Goal: Find specific page/section: Find specific page/section

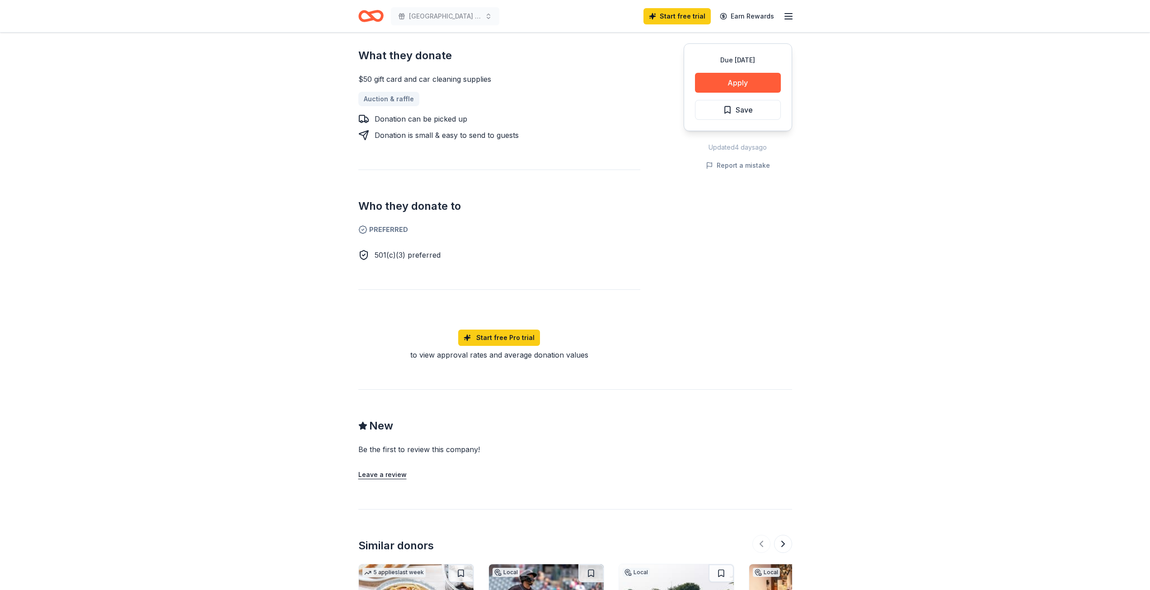
scroll to position [97, 0]
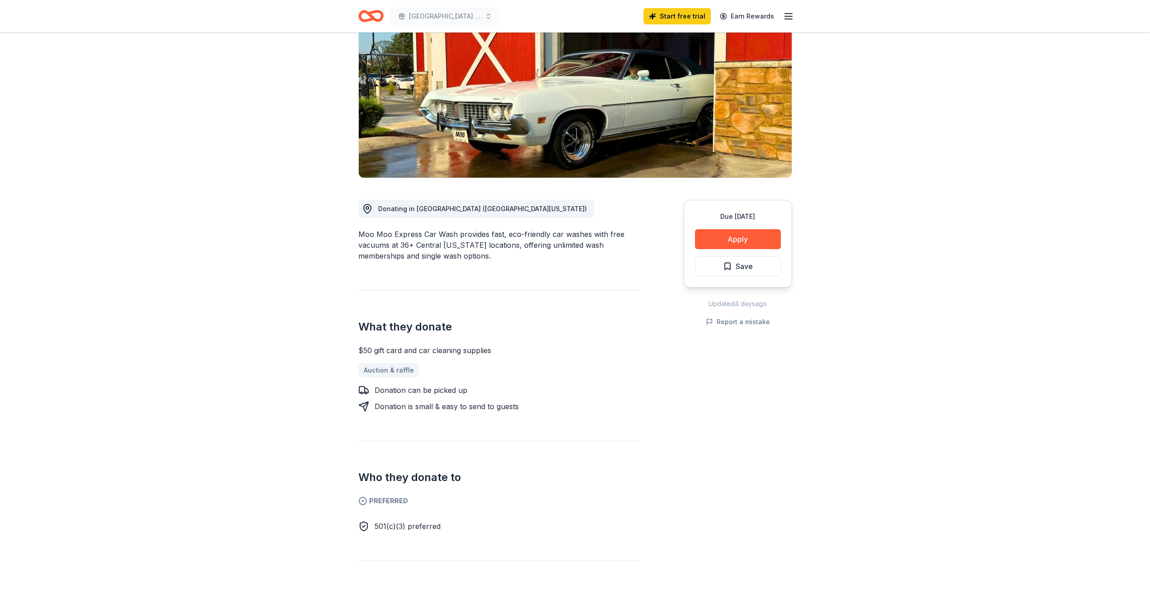
click at [787, 16] on line "button" at bounding box center [788, 16] width 7 height 0
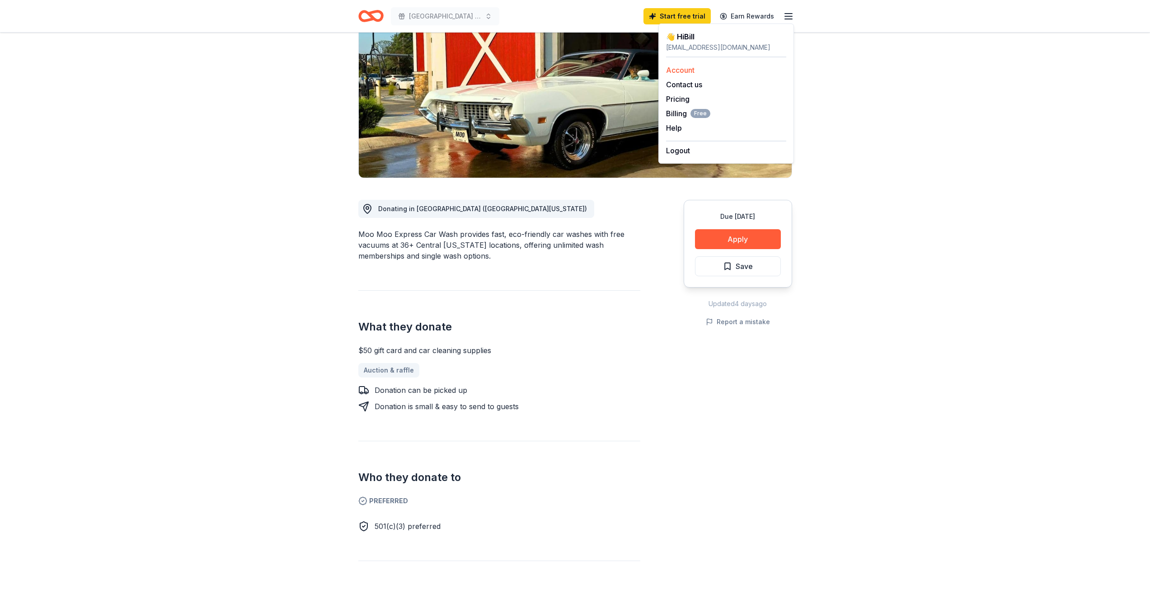
click at [683, 70] on link "Account" at bounding box center [680, 70] width 28 height 9
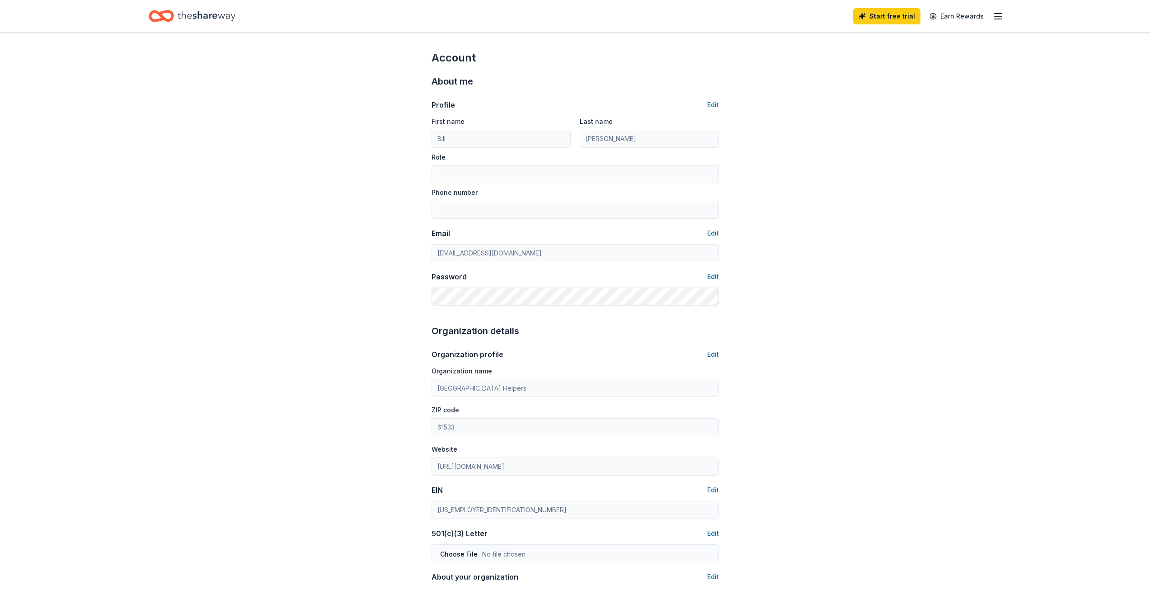
click at [680, 67] on div "About me Profile Edit First name [PERSON_NAME] Last name [PERSON_NAME] Role Pho…" at bounding box center [574, 189] width 287 height 249
click at [999, 17] on icon "button" at bounding box center [998, 16] width 11 height 11
click at [814, 135] on div "Account About me Profile Edit First name [PERSON_NAME] Last name [PERSON_NAME] …" at bounding box center [575, 436] width 1150 height 807
click at [213, 15] on icon "Home" at bounding box center [207, 16] width 58 height 10
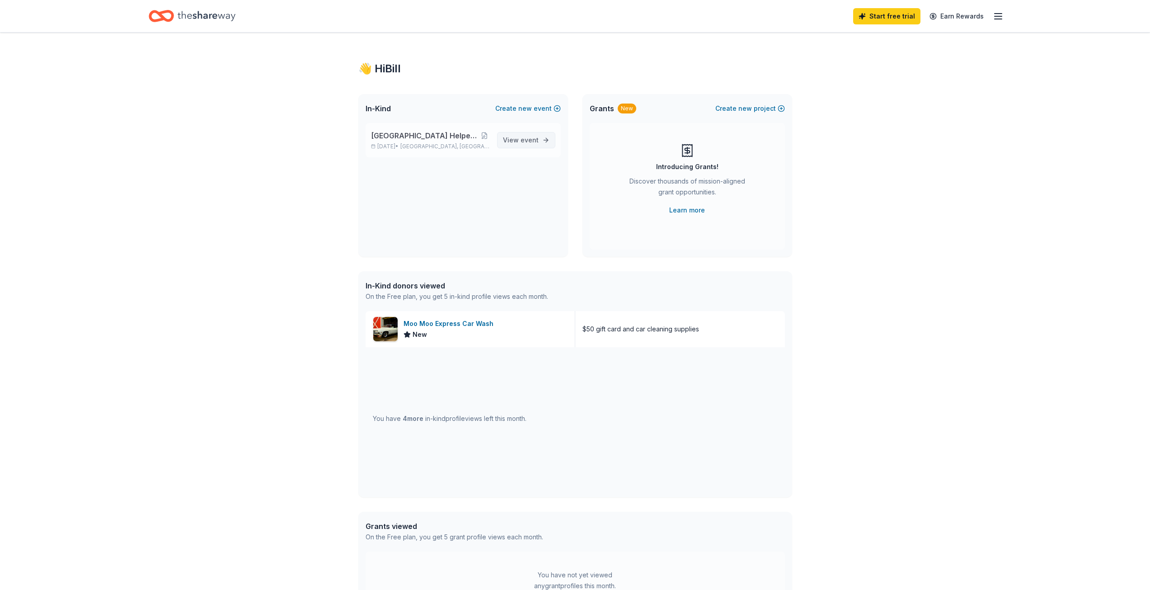
click at [524, 140] on span "event" at bounding box center [530, 140] width 18 height 8
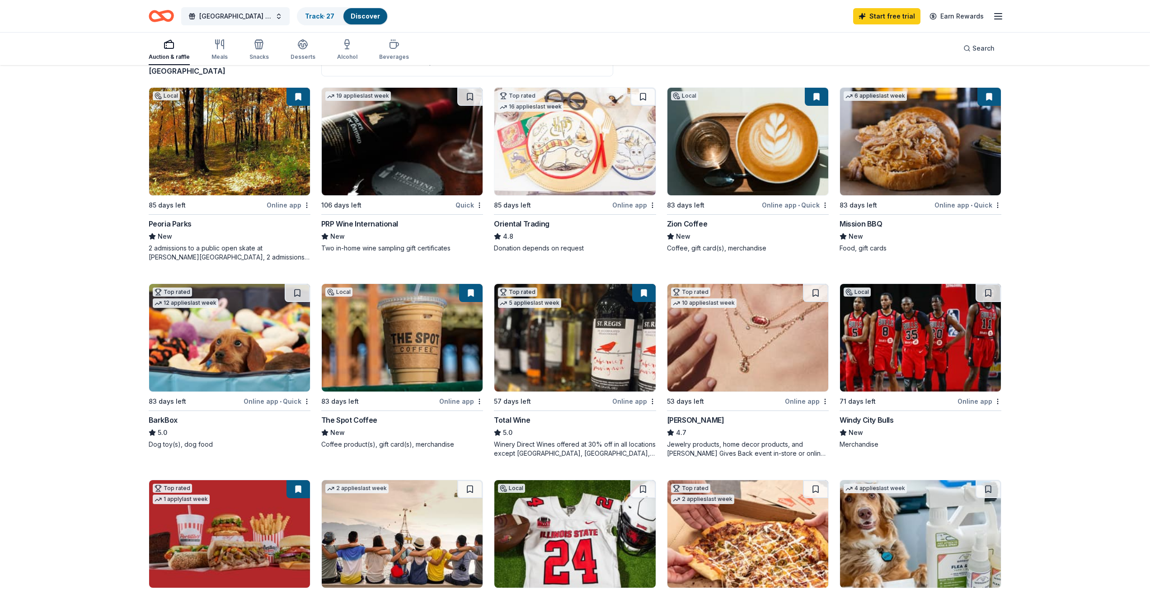
scroll to position [90, 0]
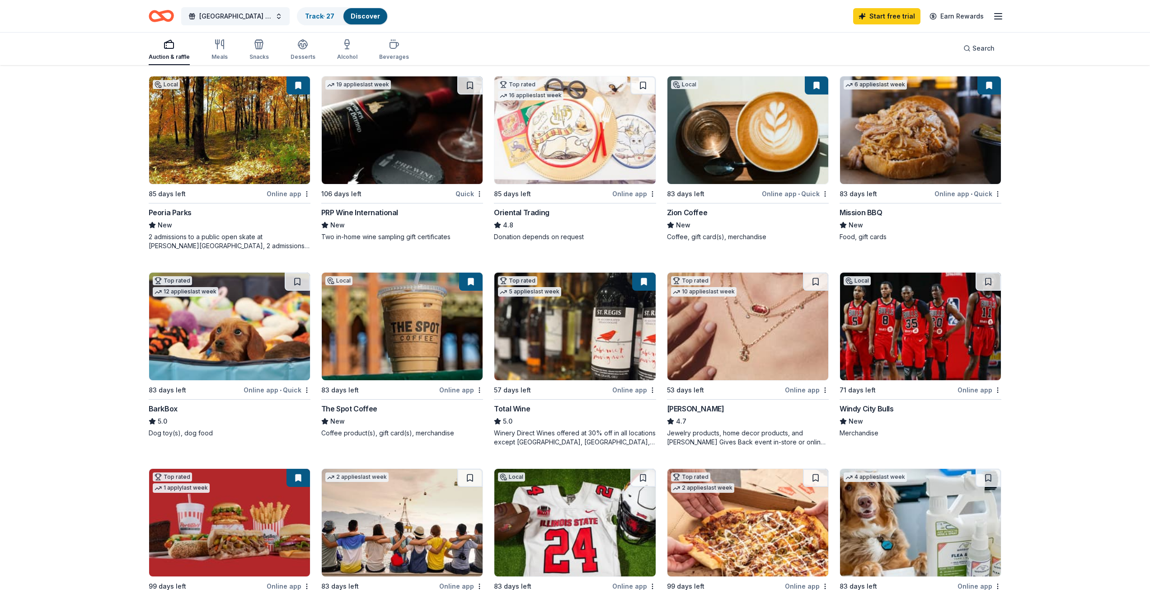
click at [747, 356] on img at bounding box center [747, 326] width 161 height 108
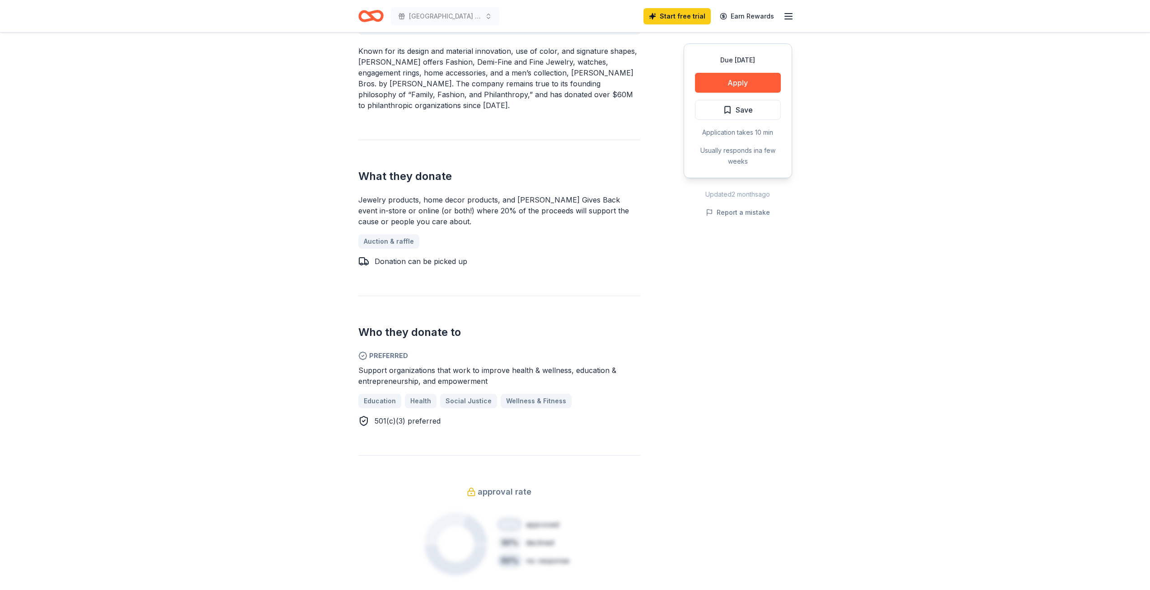
scroll to position [316, 0]
